Goal: Task Accomplishment & Management: Manage account settings

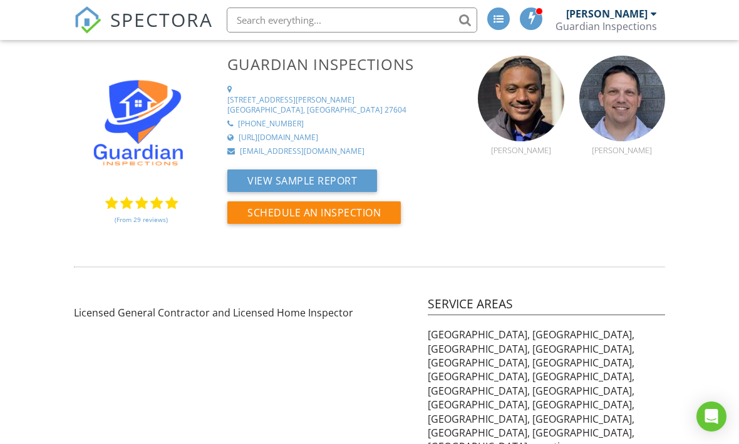
click at [651, 20] on div "Guardian Inspections" at bounding box center [605, 26] width 101 height 13
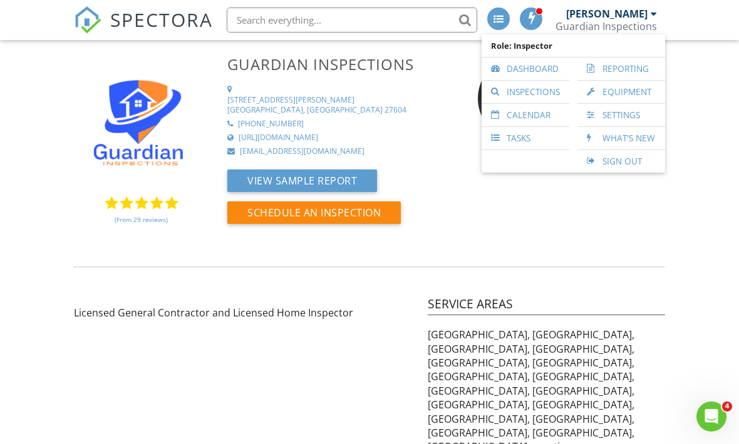
click at [533, 69] on link "Dashboard" at bounding box center [525, 69] width 75 height 23
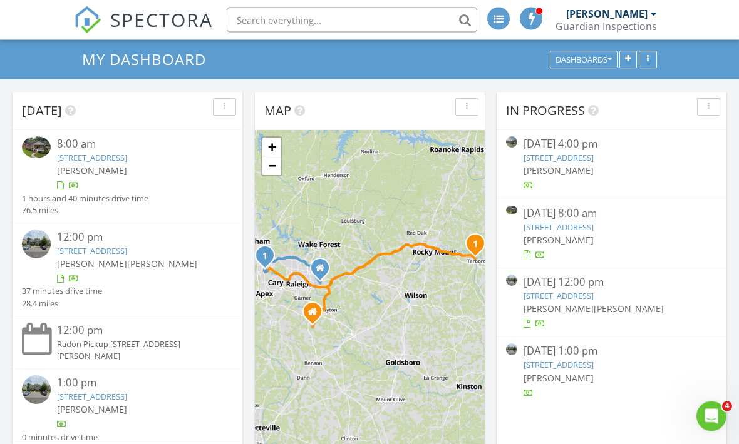
scroll to position [34, 0]
click at [593, 222] on link "[STREET_ADDRESS]" at bounding box center [558, 227] width 70 height 11
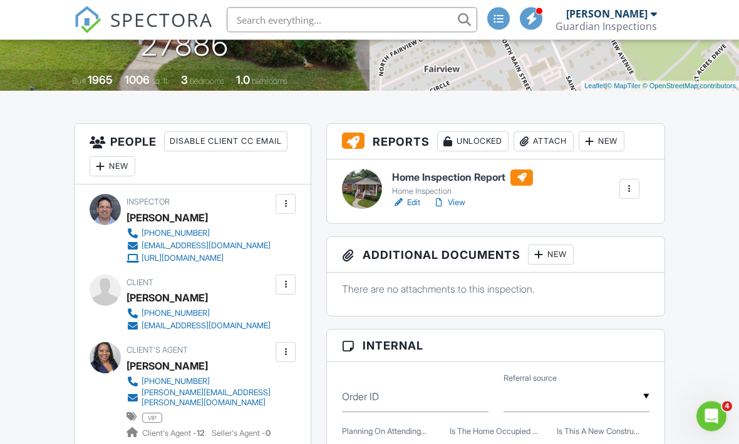
scroll to position [244, 0]
click at [465, 202] on link "View" at bounding box center [449, 202] width 33 height 13
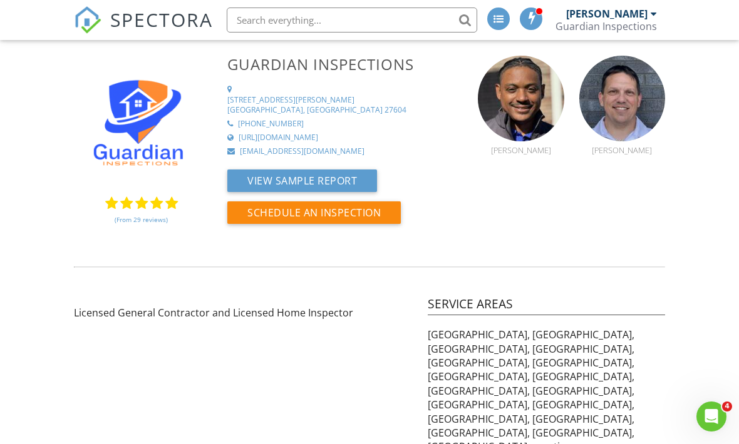
click at [640, 27] on div "Guardian Inspections" at bounding box center [605, 26] width 101 height 13
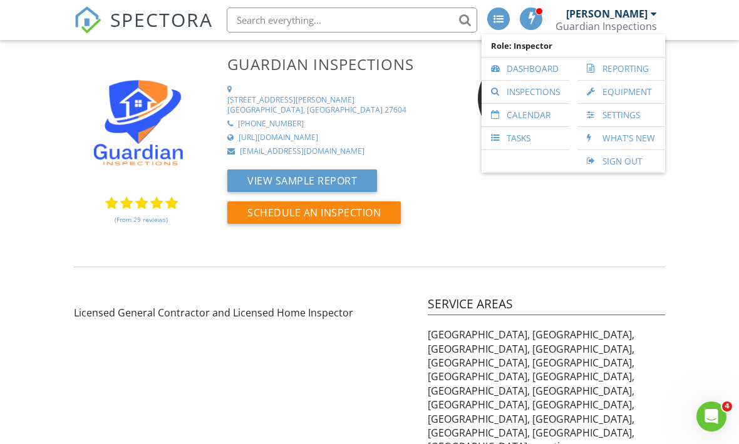
click at [534, 75] on link "Dashboard" at bounding box center [525, 69] width 75 height 23
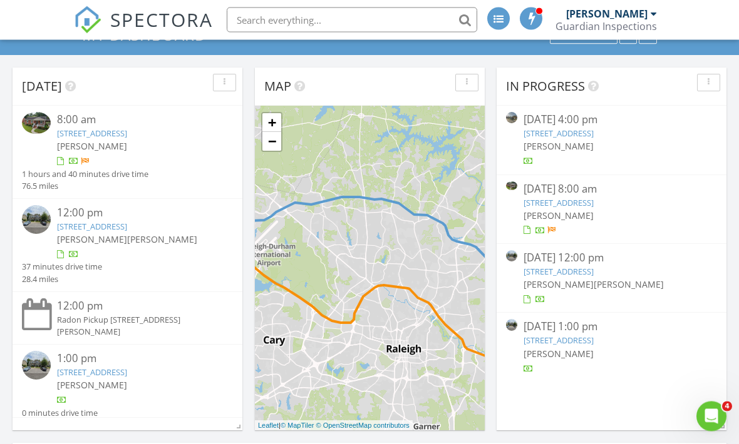
scroll to position [63, 0]
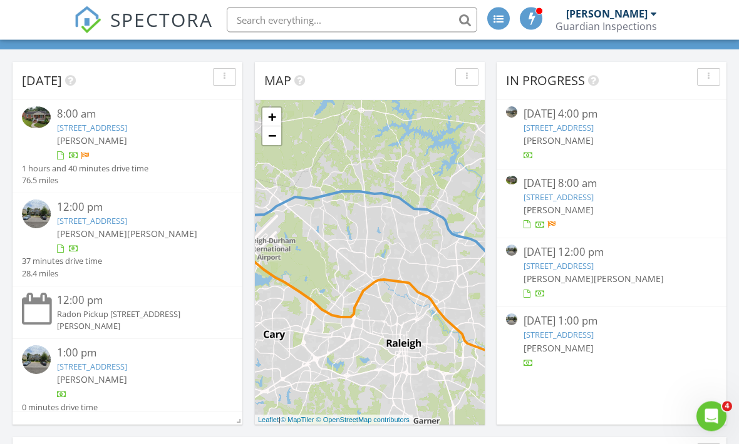
click at [593, 264] on link "[STREET_ADDRESS]" at bounding box center [558, 266] width 70 height 11
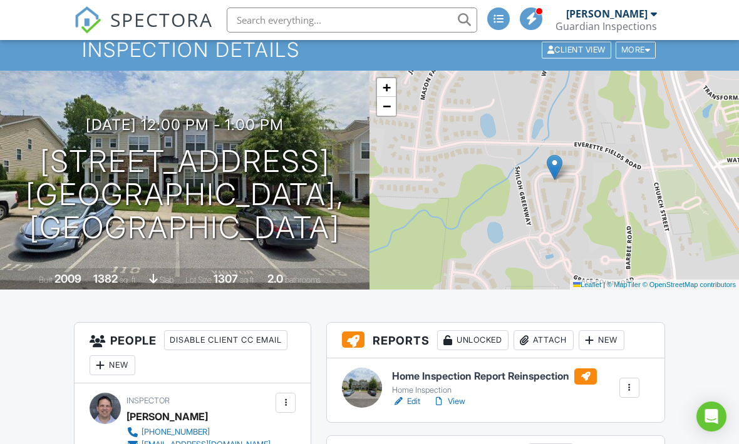
scroll to position [115, 0]
